Goal: Information Seeking & Learning: Understand process/instructions

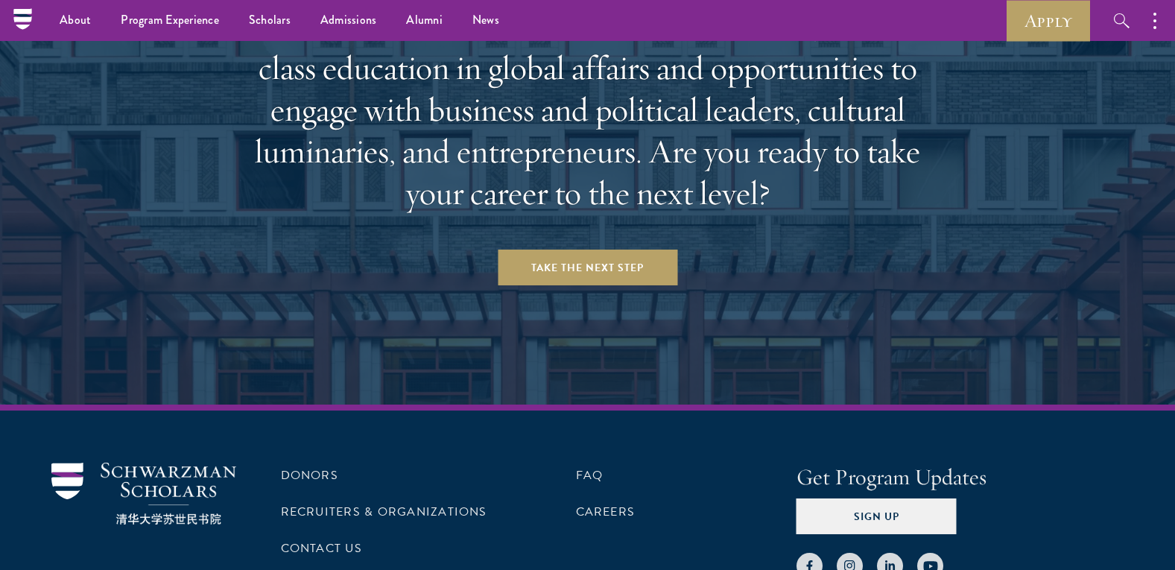
scroll to position [5955, 0]
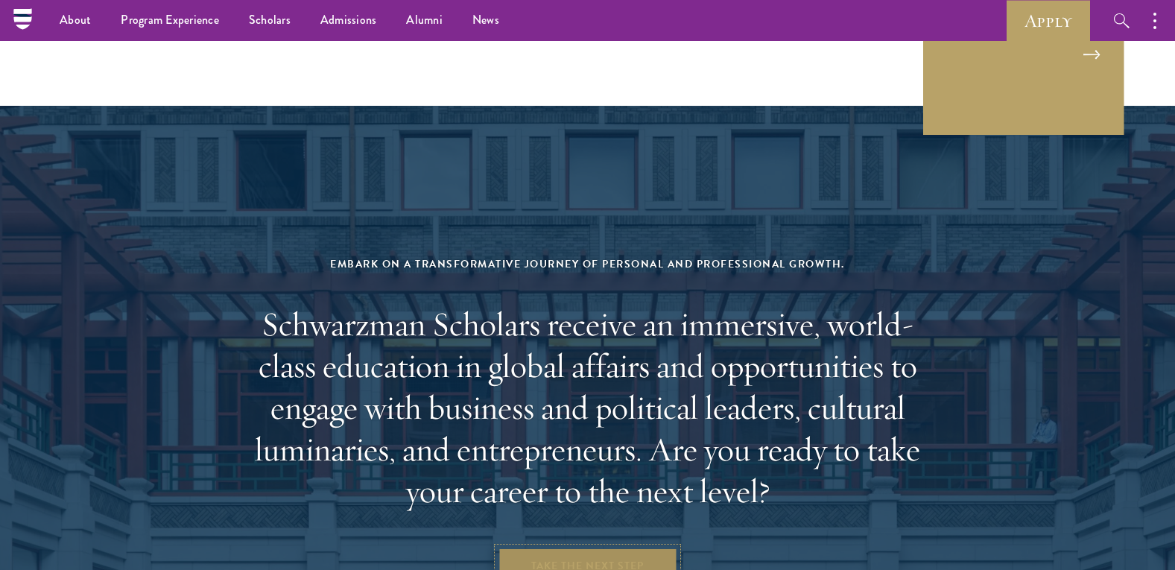
click at [597, 547] on link "Take the Next Step" at bounding box center [588, 565] width 180 height 36
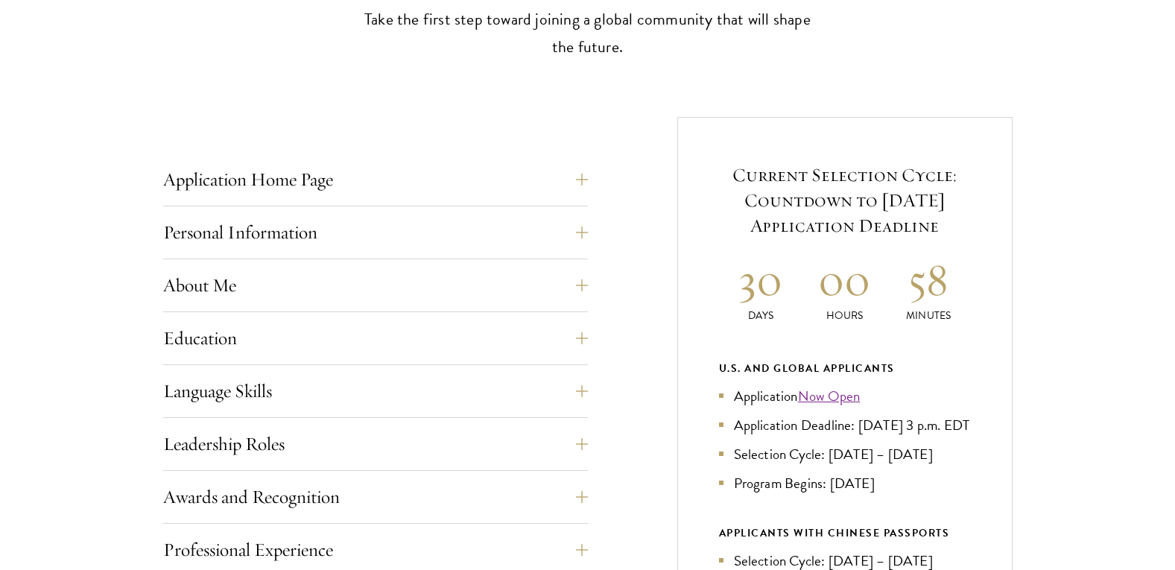
scroll to position [521, 0]
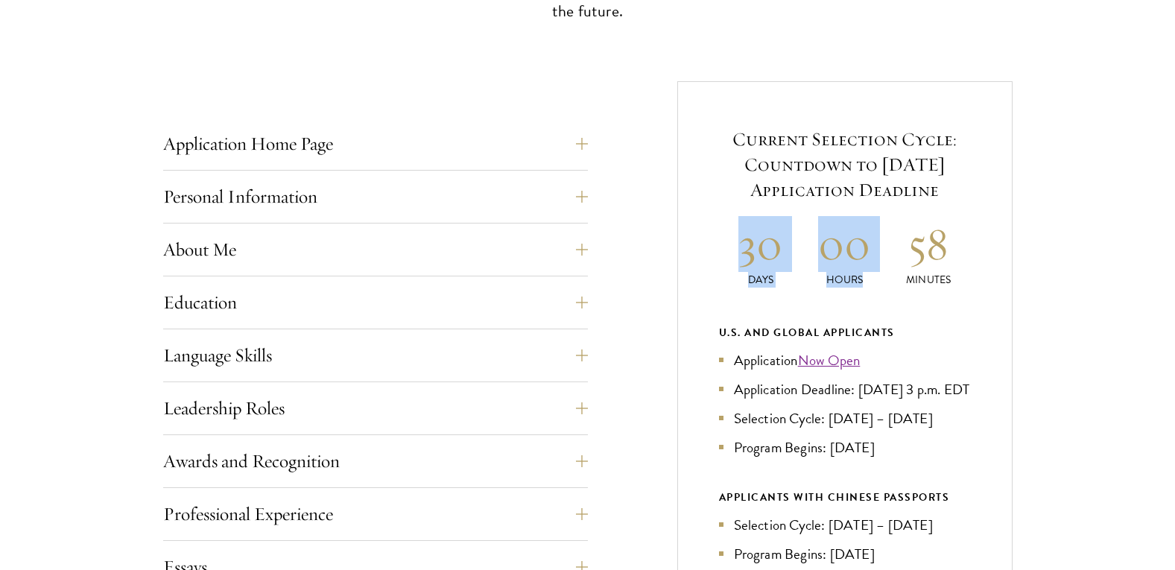
drag, startPoint x: 740, startPoint y: 247, endPoint x: 945, endPoint y: 261, distance: 206.1
click at [945, 261] on div "30 Days 00 Hours 58 Minutes" at bounding box center [845, 252] width 252 height 72
click at [993, 256] on div "Current Selection Cycle: Countdown to [DATE] Application Deadline 30 Days 00 Ho…" at bounding box center [844, 448] width 335 height 735
drag, startPoint x: 749, startPoint y: 255, endPoint x: 961, endPoint y: 258, distance: 212.3
click at [961, 258] on div "30 Days 00 Hours 58 Minutes" at bounding box center [845, 252] width 252 height 72
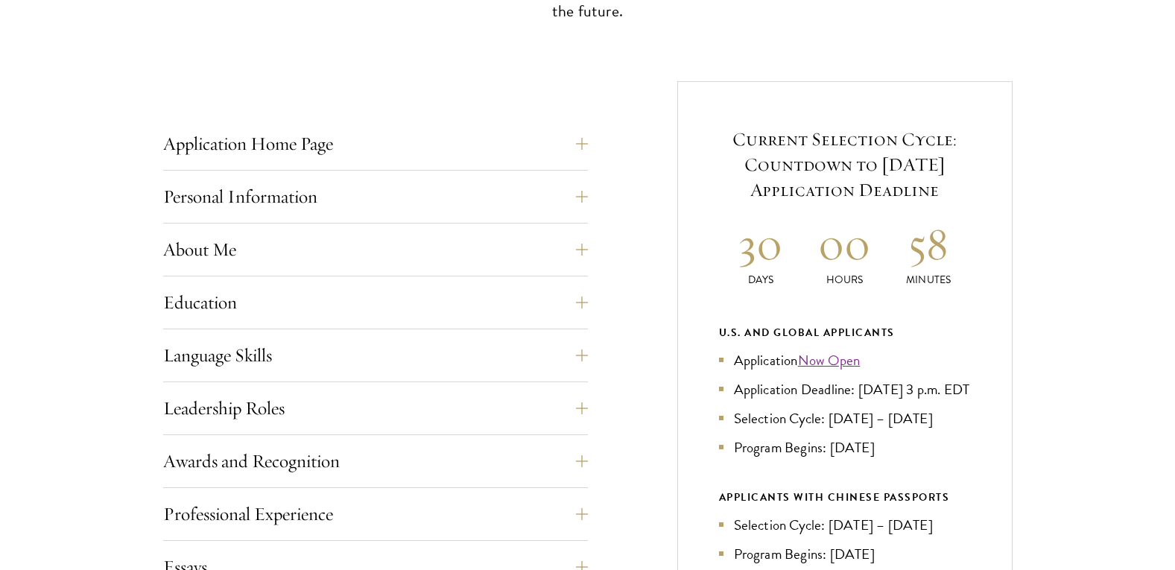
click at [842, 166] on h5 "Current Selection Cycle: Countdown to [DATE] Application Deadline" at bounding box center [845, 165] width 252 height 76
click at [509, 253] on button "About Me" at bounding box center [386, 250] width 425 height 36
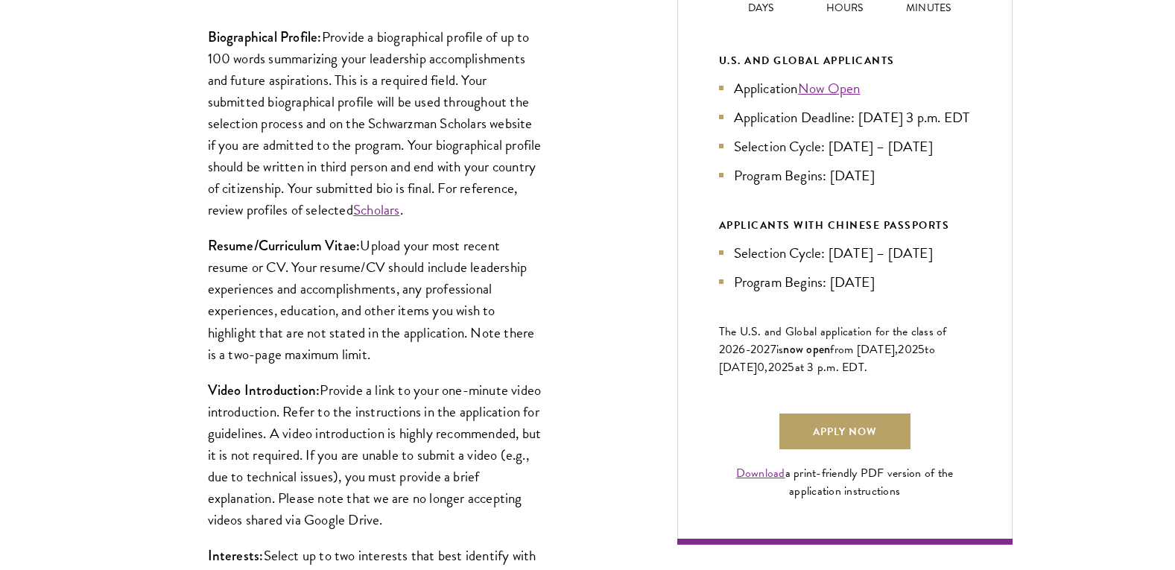
scroll to position [819, 0]
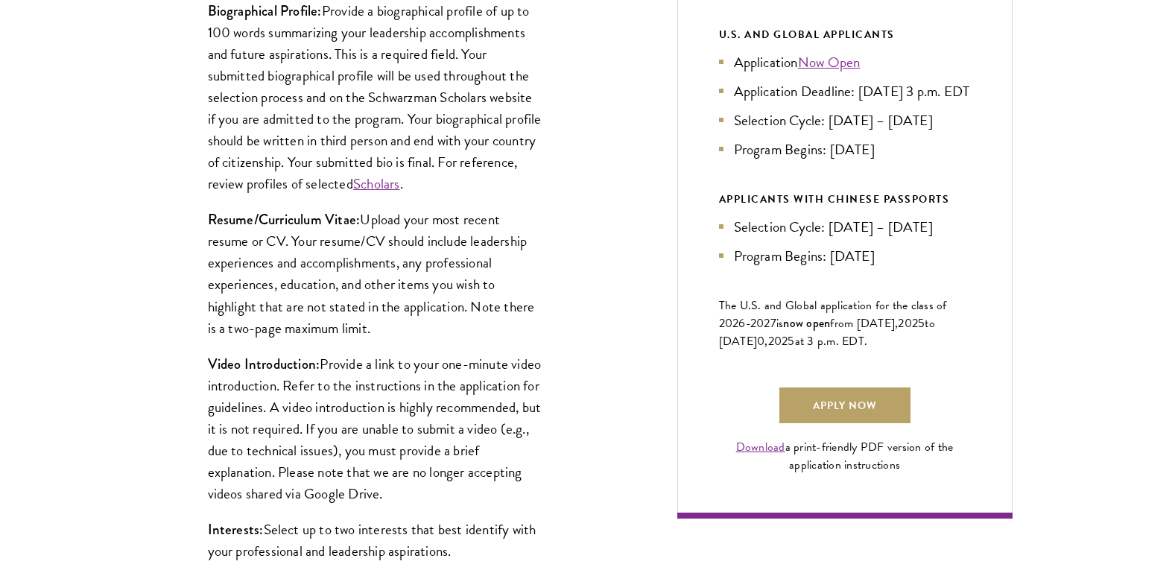
drag, startPoint x: 218, startPoint y: 306, endPoint x: 375, endPoint y: 326, distance: 157.7
click at [375, 326] on p "Resume/Curriculum Vitae: Upload your most recent resume or CV. Your resume/CV s…" at bounding box center [375, 274] width 335 height 130
drag, startPoint x: 211, startPoint y: 331, endPoint x: 399, endPoint y: 328, distance: 187.7
click at [399, 328] on p "Resume/Curriculum Vitae: Upload your most recent resume or CV. Your resume/CV s…" at bounding box center [375, 274] width 335 height 130
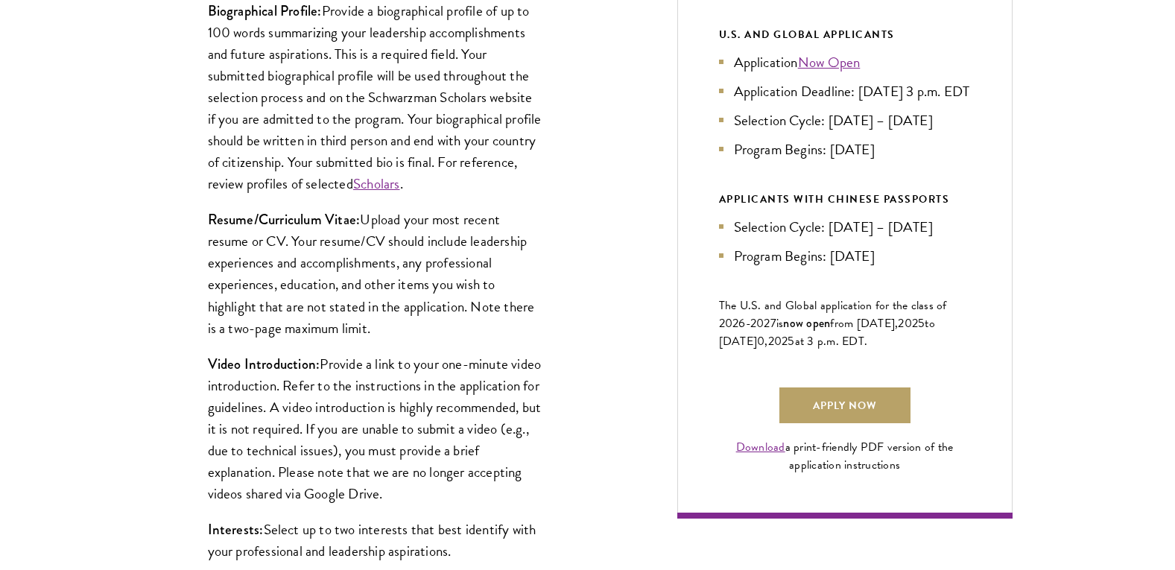
click at [399, 328] on p "Resume/Curriculum Vitae: Upload your most recent resume or CV. Your resume/CV s…" at bounding box center [375, 274] width 335 height 130
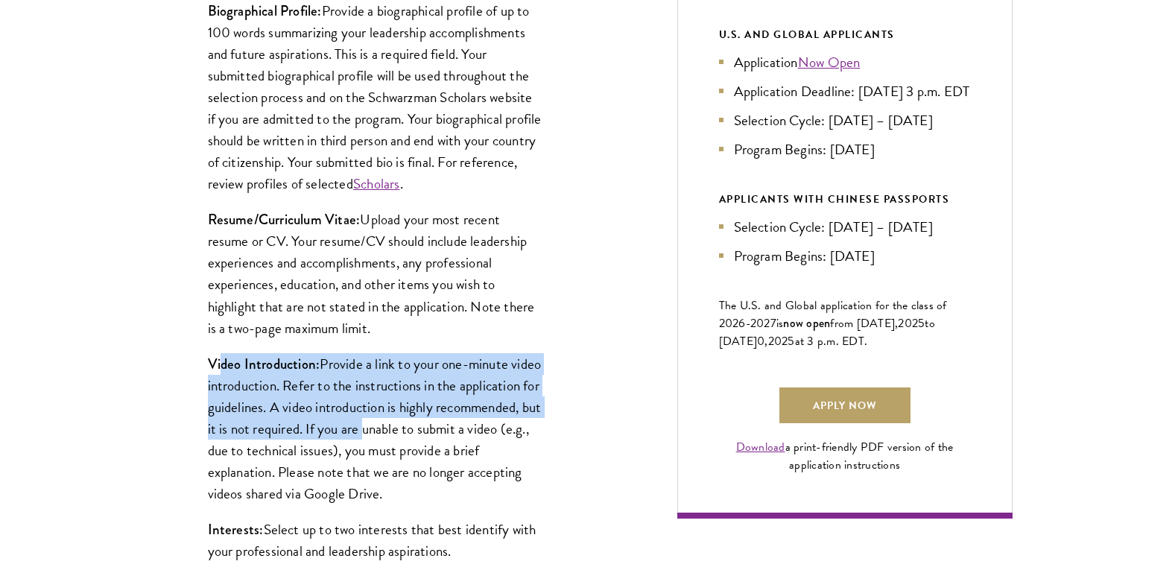
drag, startPoint x: 221, startPoint y: 365, endPoint x: 474, endPoint y: 440, distance: 264.2
click at [474, 440] on p "Video Introduction: Provide a link to your one-minute video introduction. Refer…" at bounding box center [375, 428] width 335 height 151
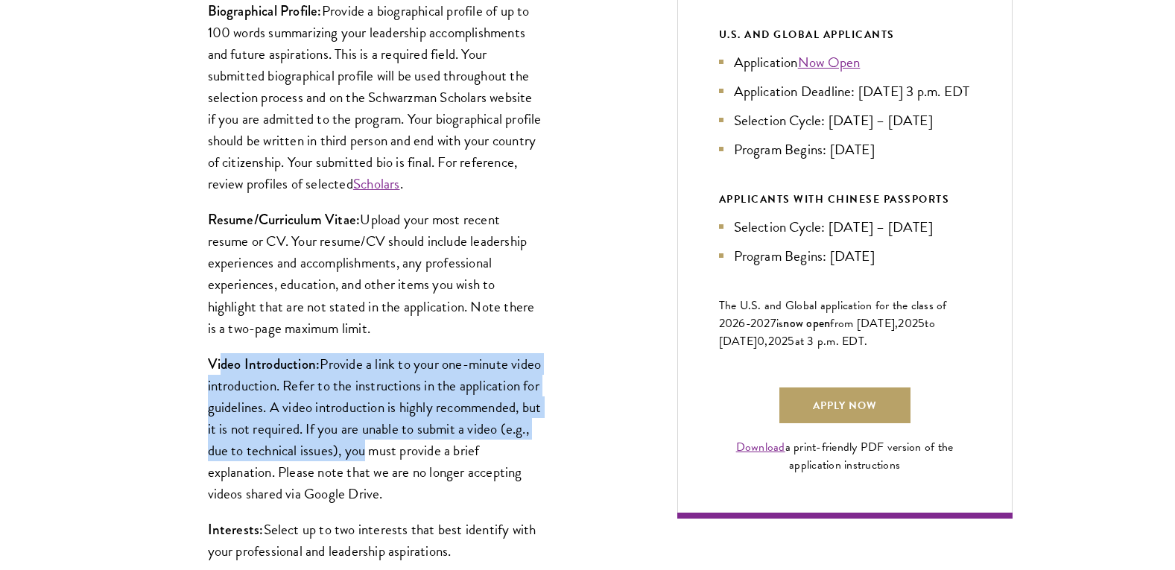
click at [474, 440] on p "Video Introduction: Provide a link to your one-minute video introduction. Refer…" at bounding box center [375, 428] width 335 height 151
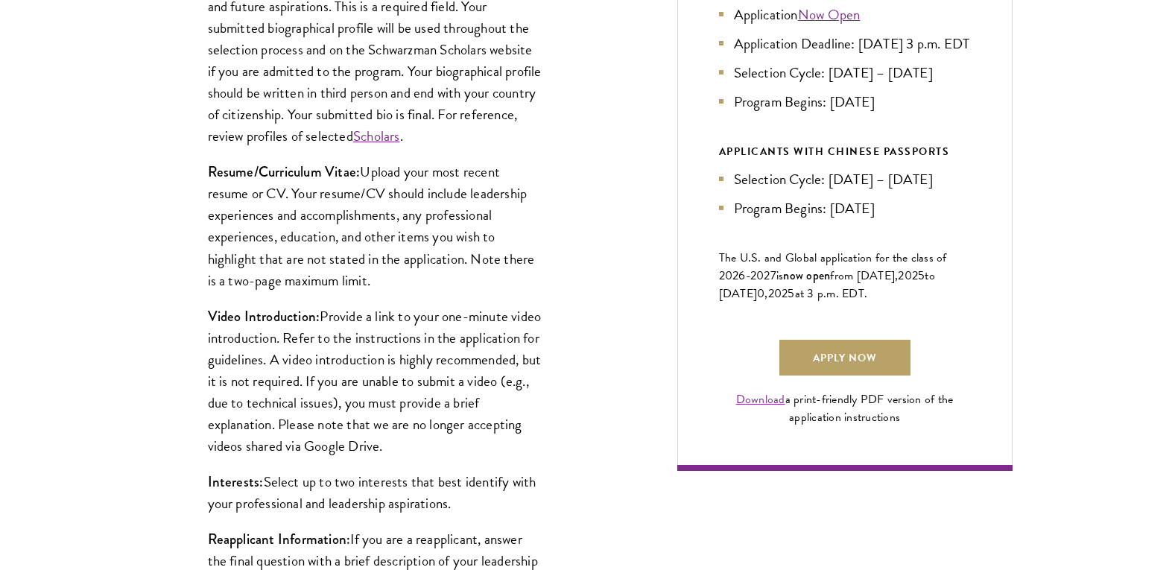
scroll to position [894, 0]
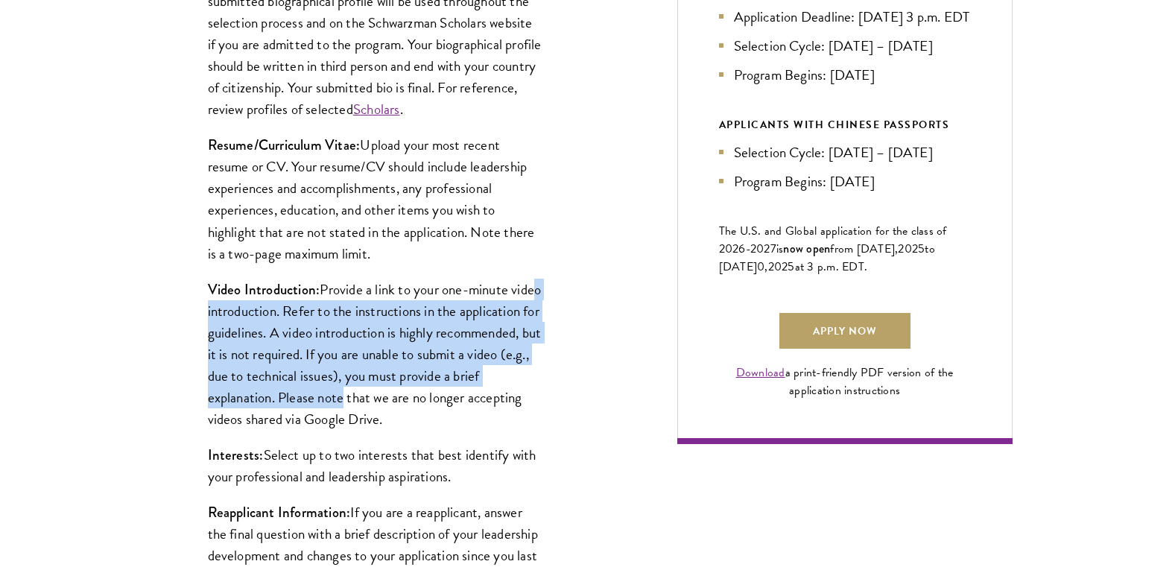
drag, startPoint x: 223, startPoint y: 316, endPoint x: 419, endPoint y: 393, distance: 210.7
click at [419, 393] on p "Video Introduction: Provide a link to your one-minute video introduction. Refer…" at bounding box center [375, 354] width 335 height 151
click at [419, 396] on p "Video Introduction: Provide a link to your one-minute video introduction. Refer…" at bounding box center [375, 354] width 335 height 151
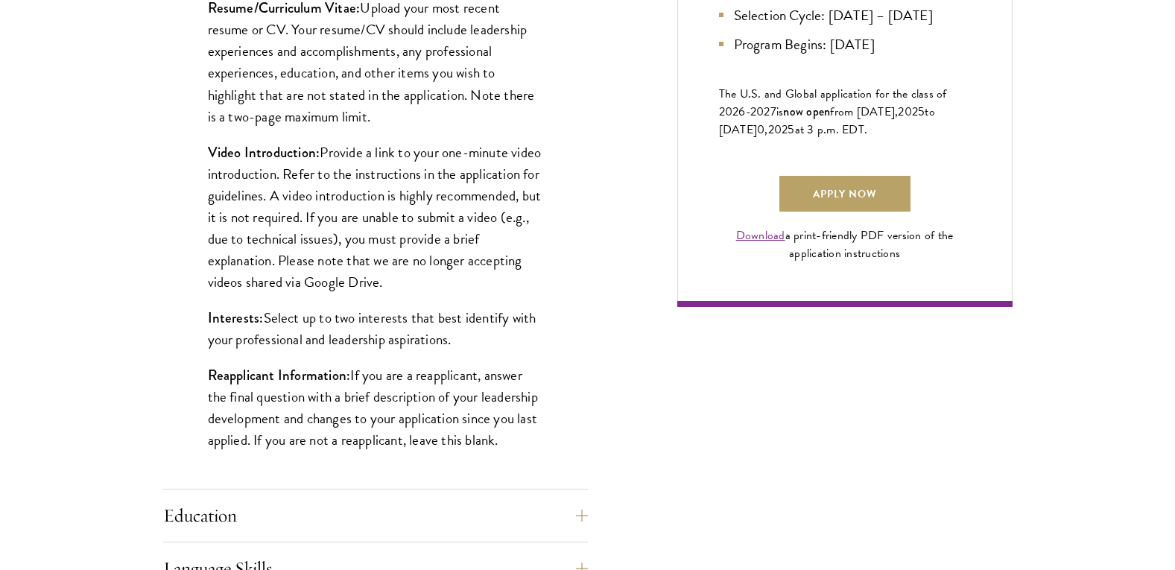
scroll to position [1043, 0]
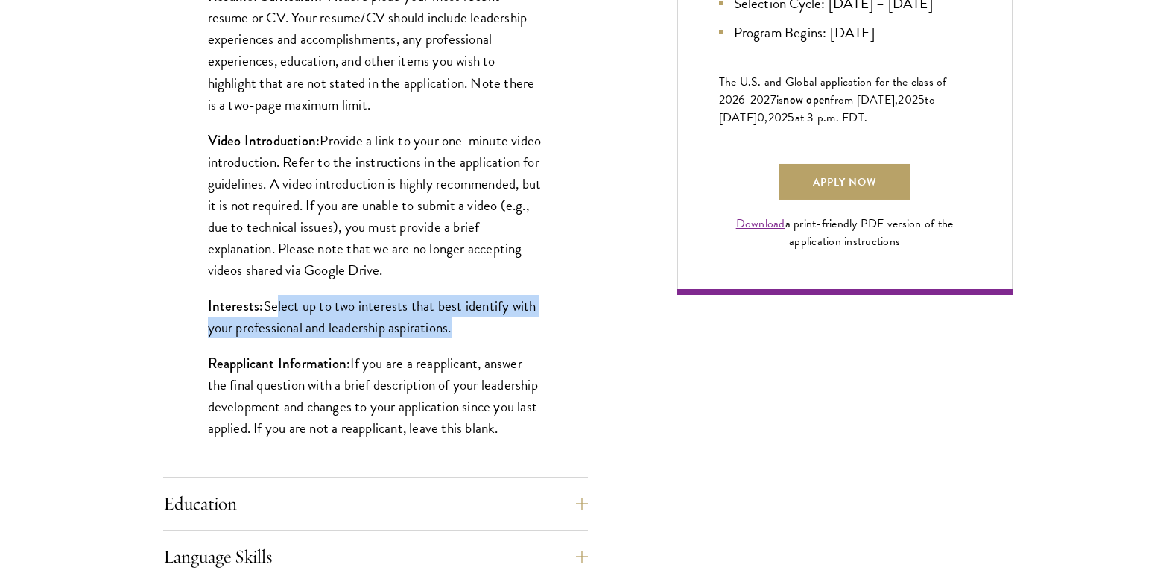
drag, startPoint x: 270, startPoint y: 314, endPoint x: 448, endPoint y: 328, distance: 178.6
click at [448, 328] on p "Interests: Select up to two interests that best identify with your professional…" at bounding box center [375, 316] width 335 height 43
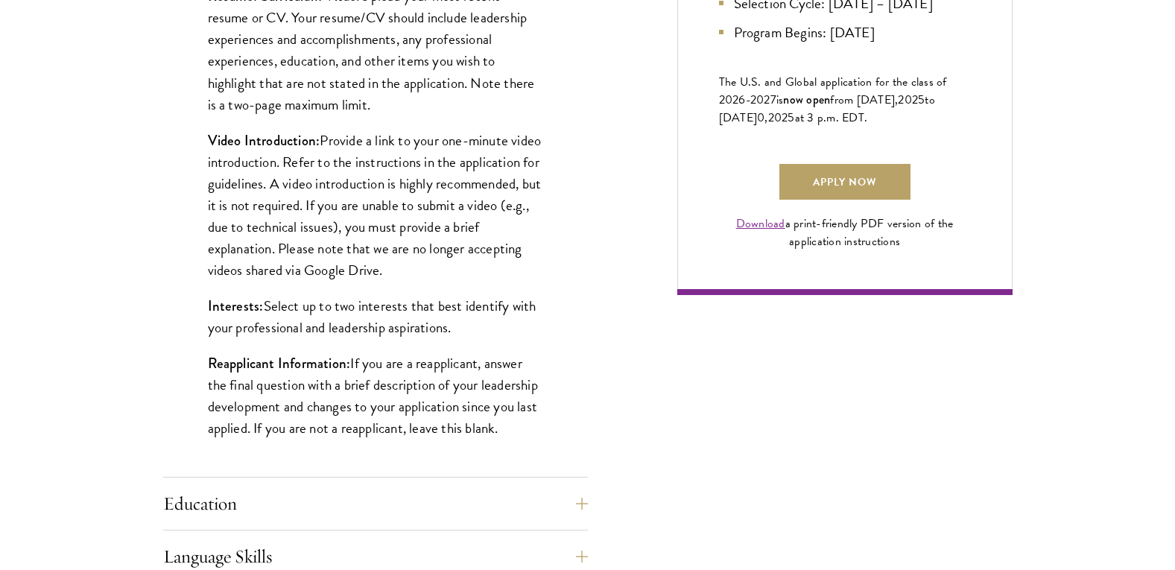
click at [438, 343] on div "Biographical Profile: Provide a biographical profile of up to 100 words summari…" at bounding box center [375, 115] width 425 height 723
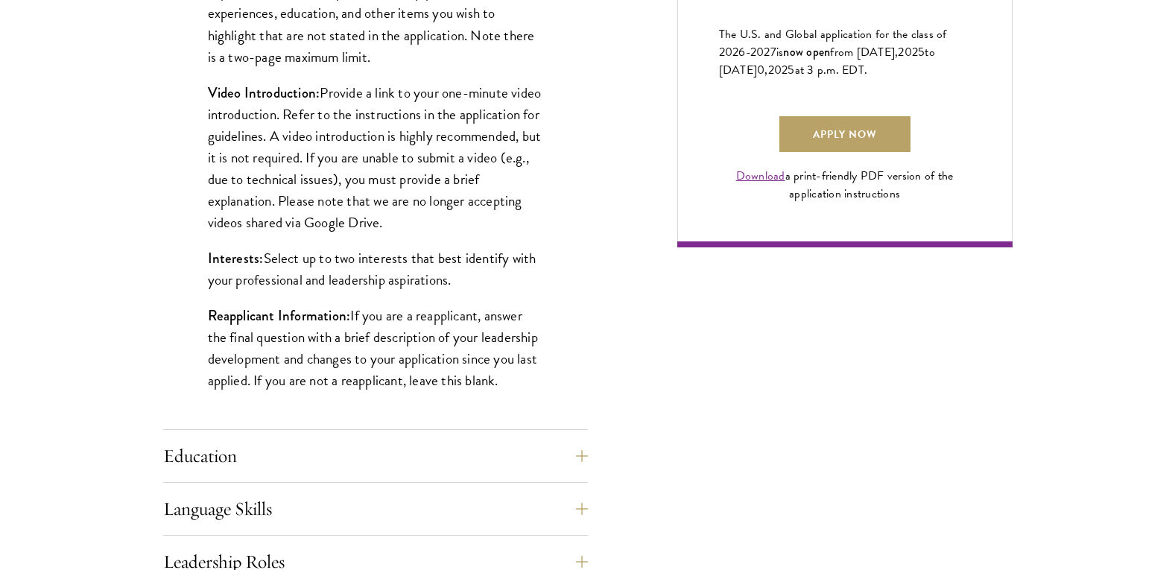
scroll to position [1117, 0]
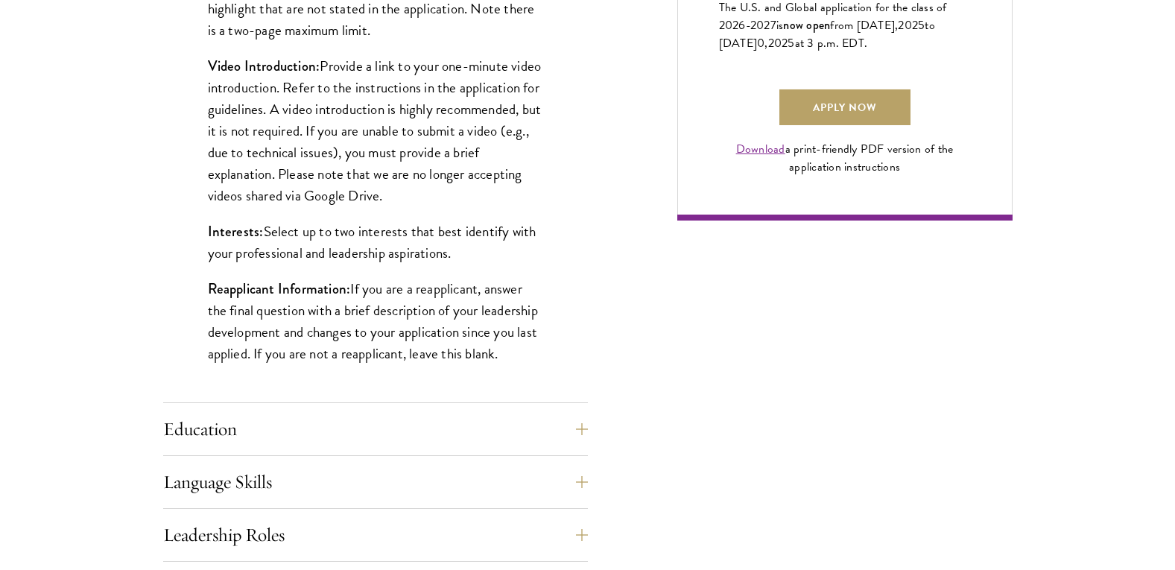
drag, startPoint x: 262, startPoint y: 232, endPoint x: 463, endPoint y: 250, distance: 201.2
click at [460, 250] on p "Interests: Select up to two interests that best identify with your professional…" at bounding box center [375, 241] width 335 height 43
click at [467, 252] on p "Interests: Select up to two interests that best identify with your professional…" at bounding box center [375, 241] width 335 height 43
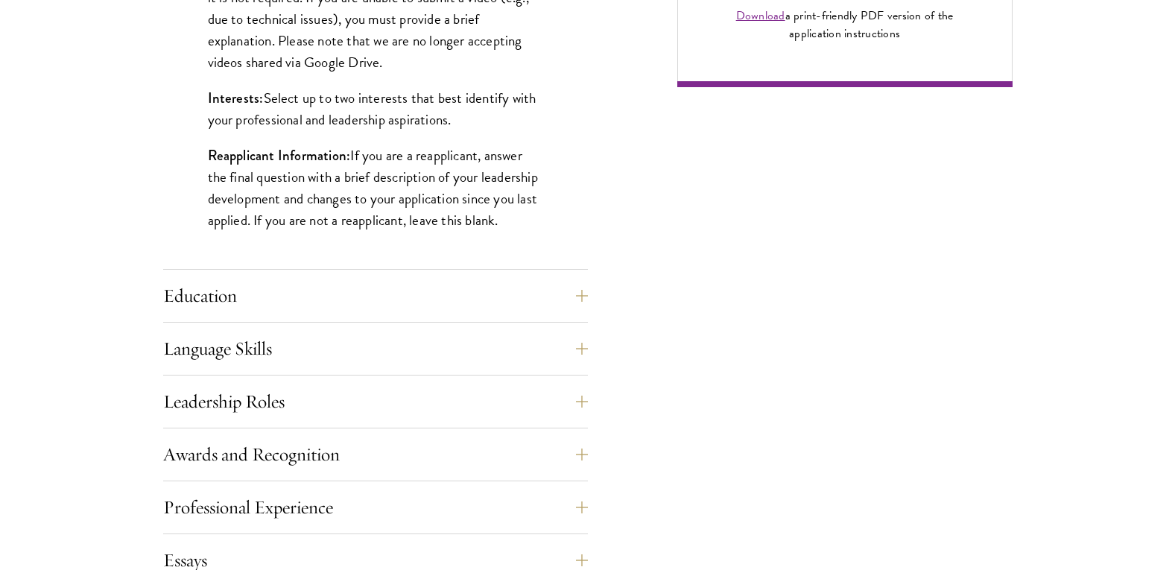
scroll to position [1266, 0]
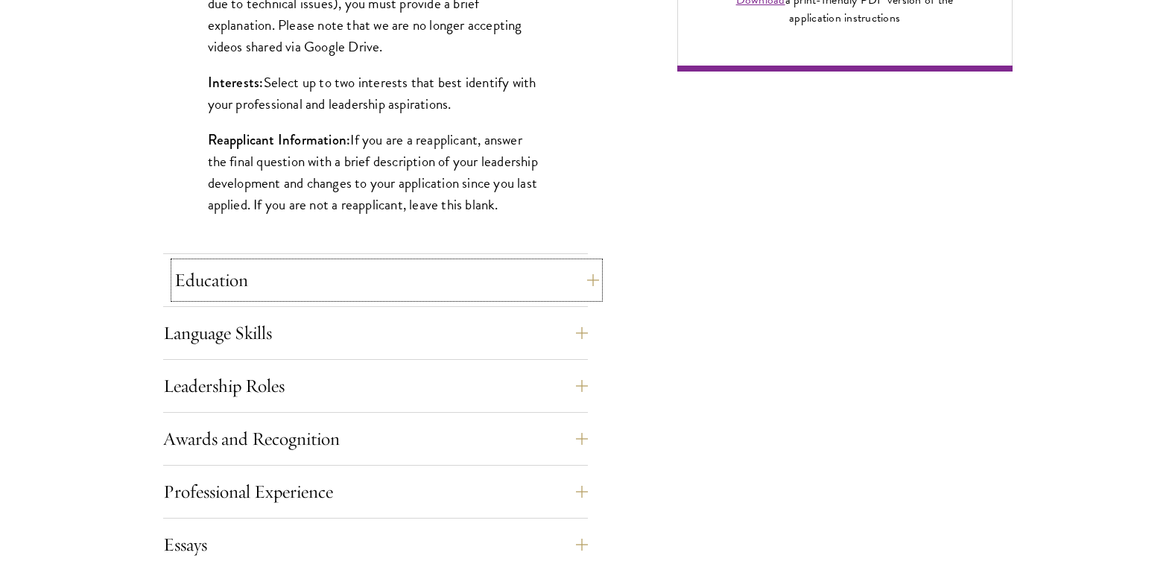
click at [323, 272] on button "Education" at bounding box center [386, 280] width 425 height 36
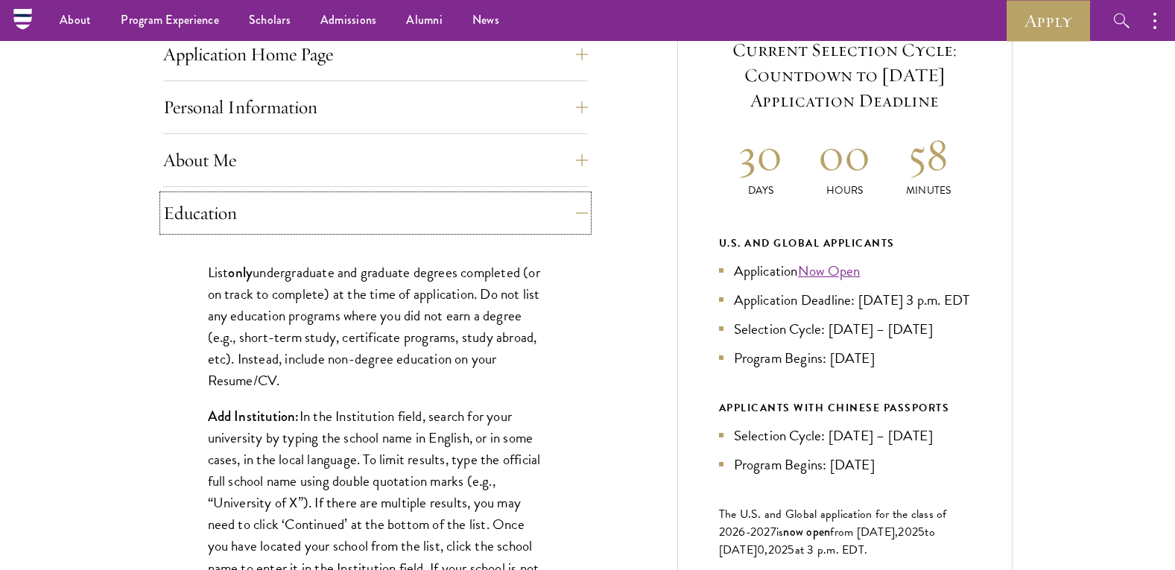
scroll to position [596, 0]
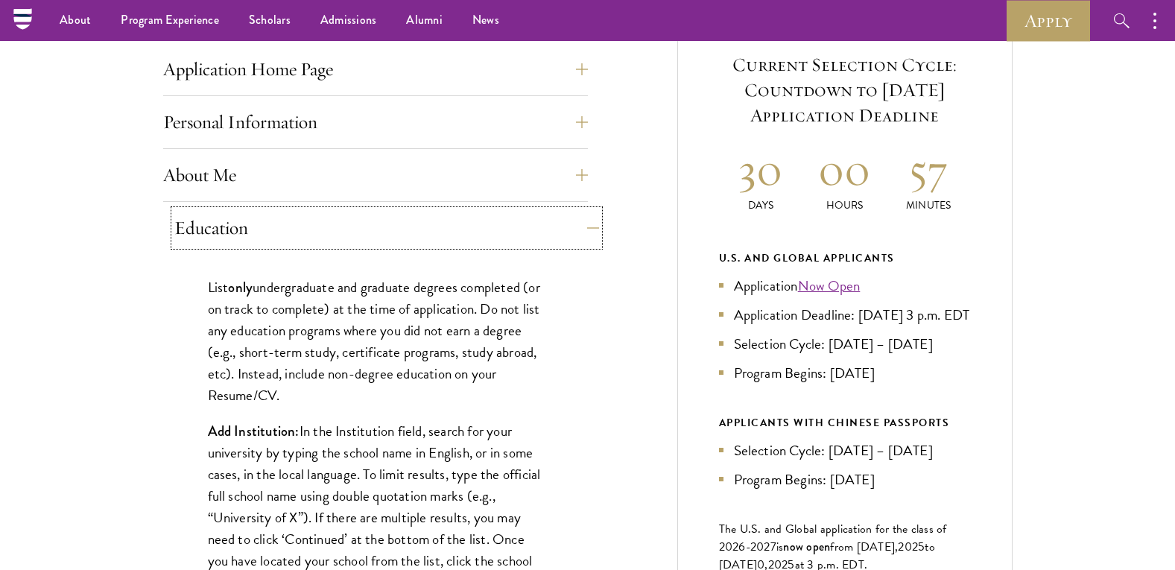
click at [358, 234] on button "Education" at bounding box center [386, 228] width 425 height 36
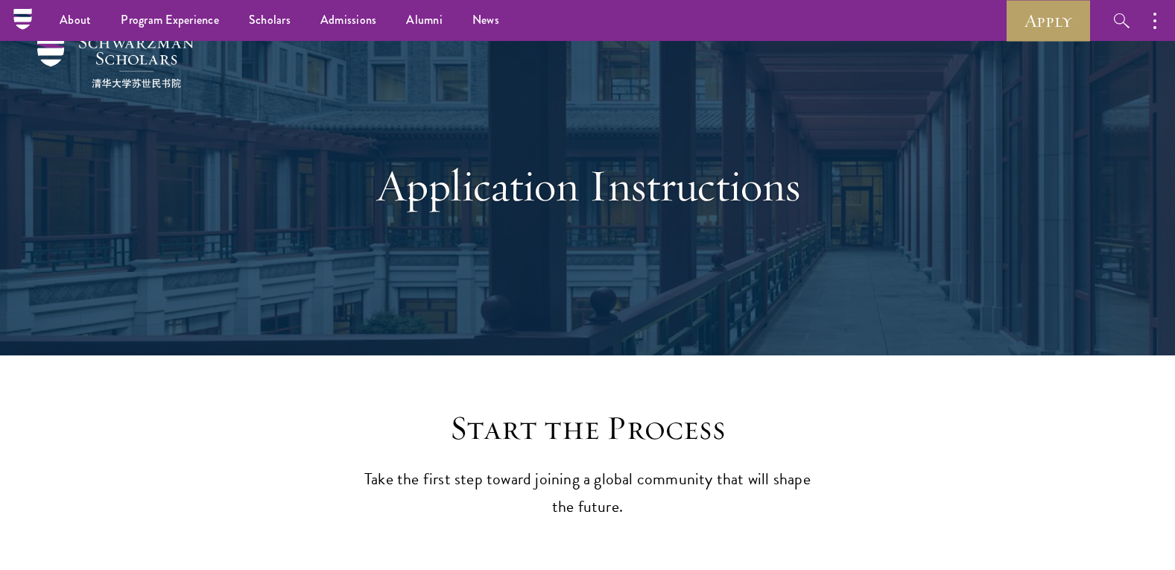
scroll to position [0, 0]
